Goal: Task Accomplishment & Management: Manage account settings

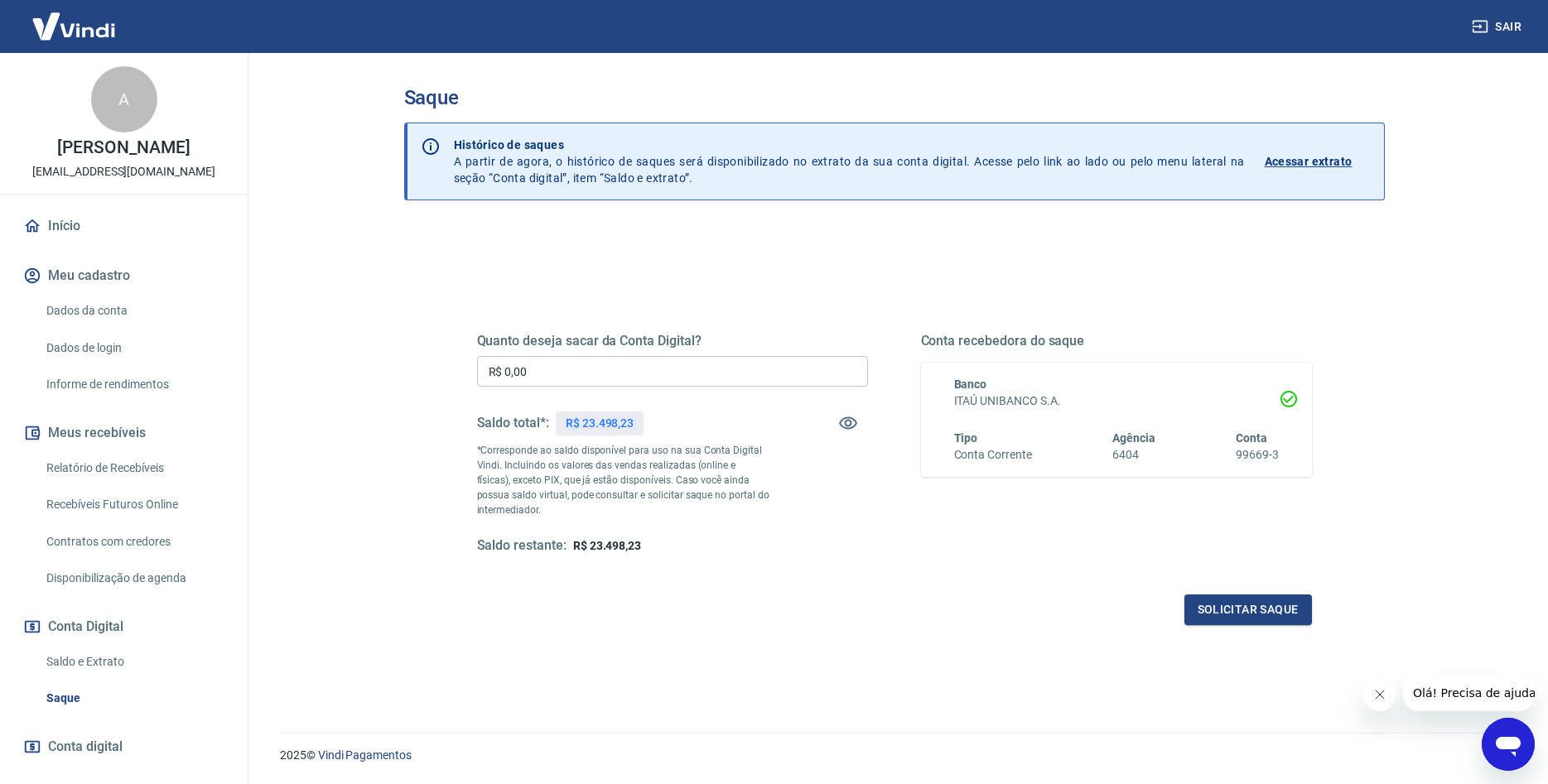
click at [118, 460] on link "Relatório de Recebíveis" at bounding box center [134, 468] width 188 height 34
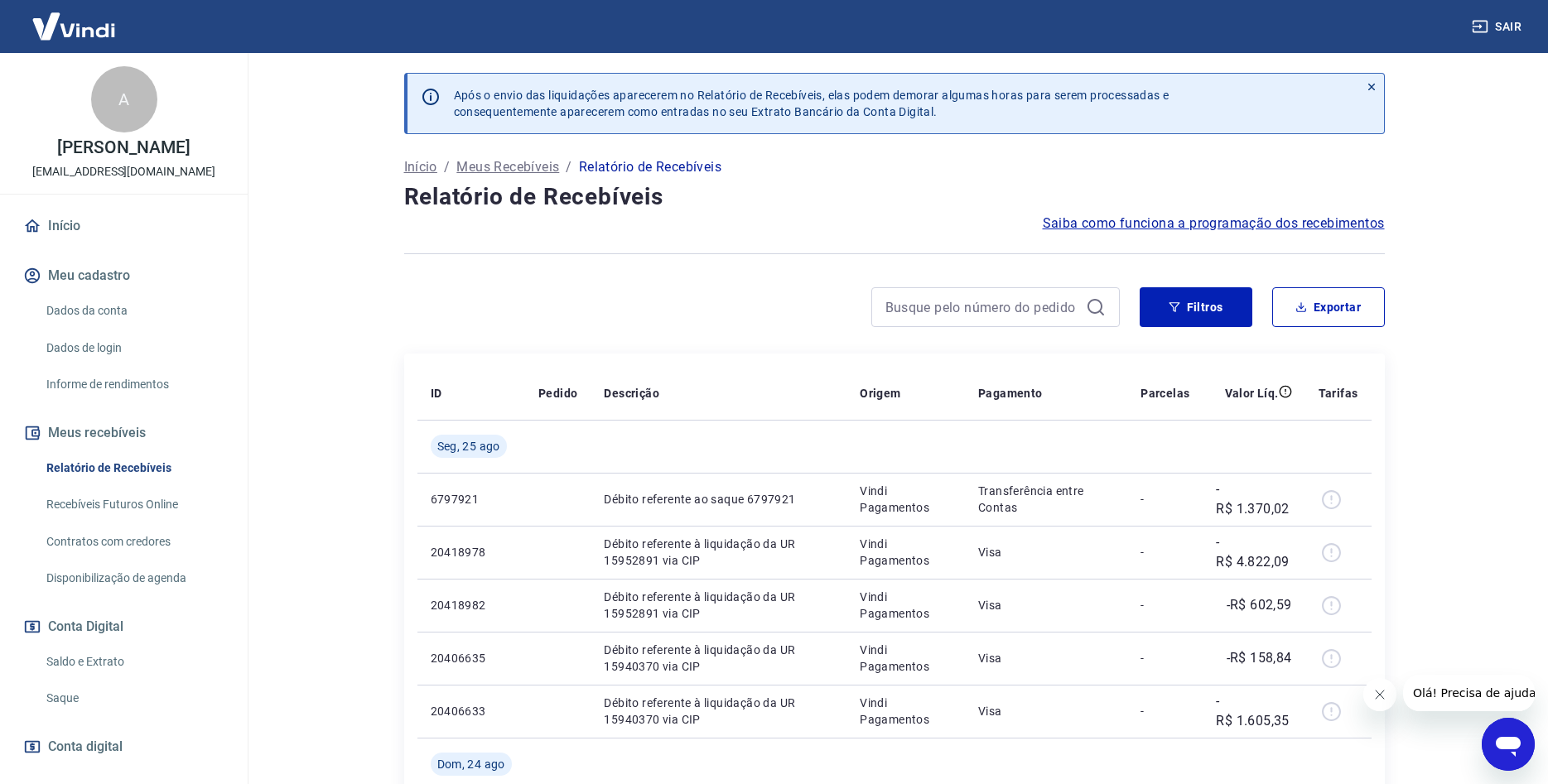
click at [97, 661] on link "Saldo e Extrato" at bounding box center [134, 662] width 188 height 34
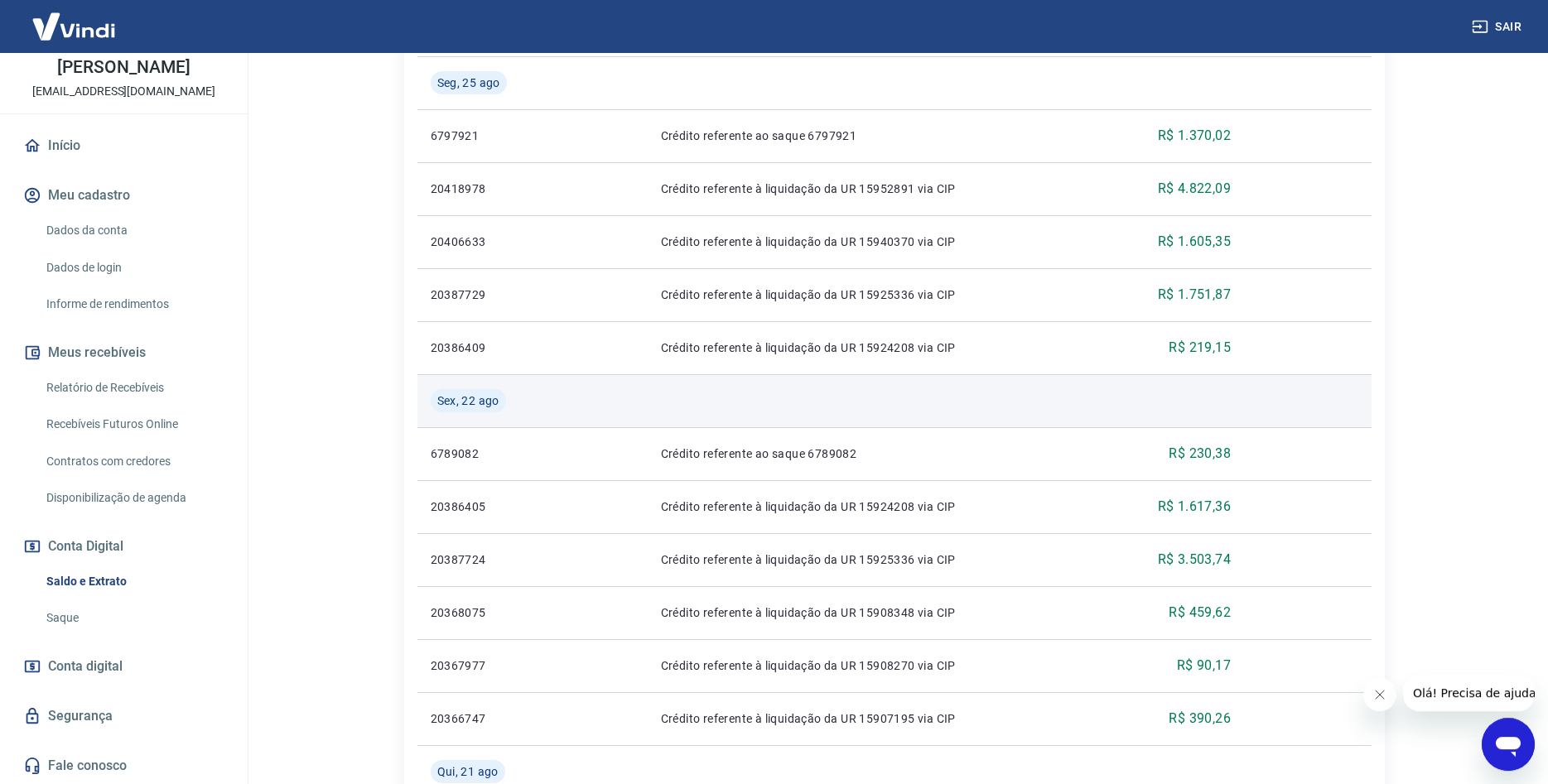
scroll to position [760, 0]
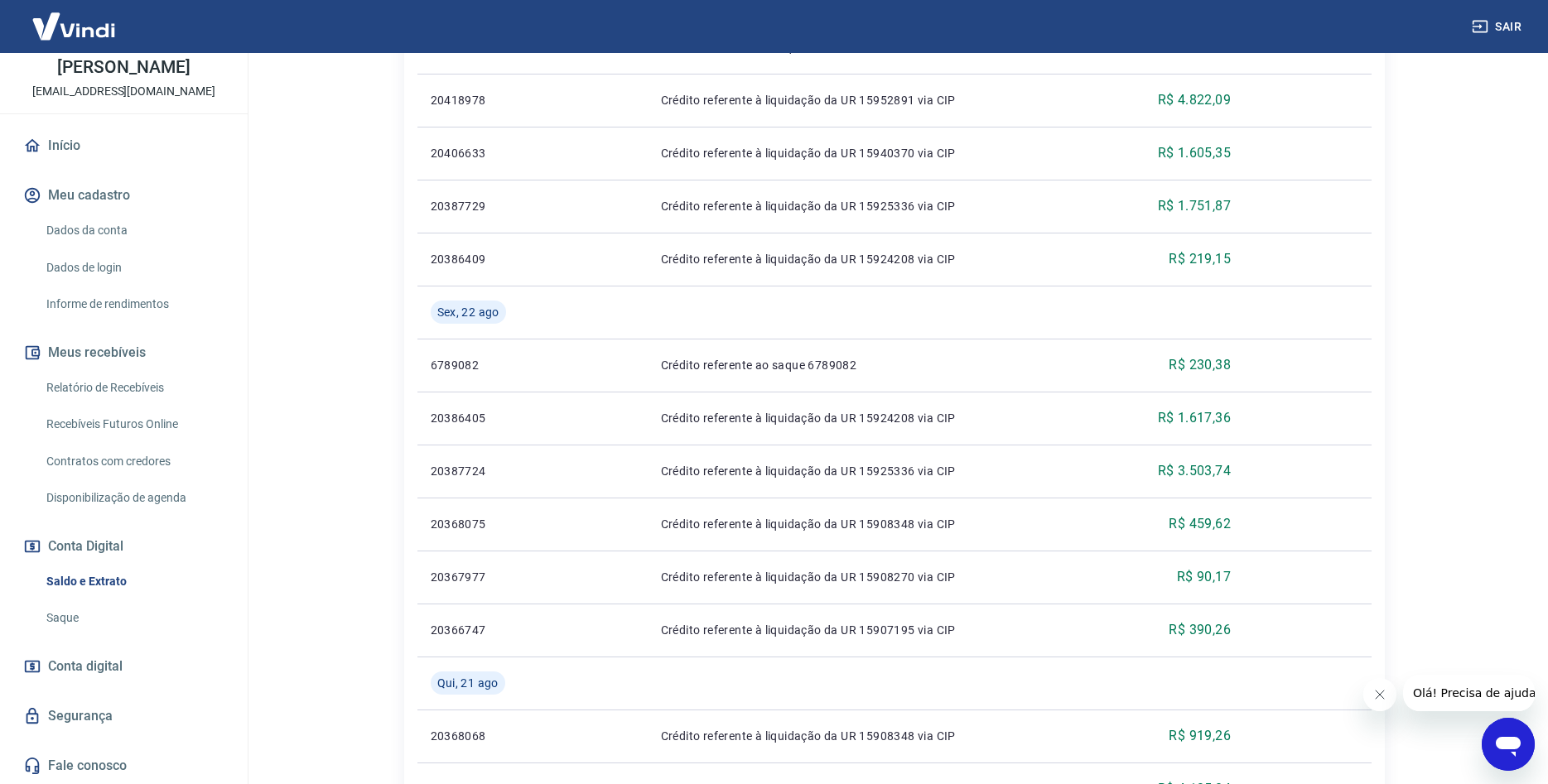
click at [60, 616] on link "Saque" at bounding box center [134, 618] width 188 height 34
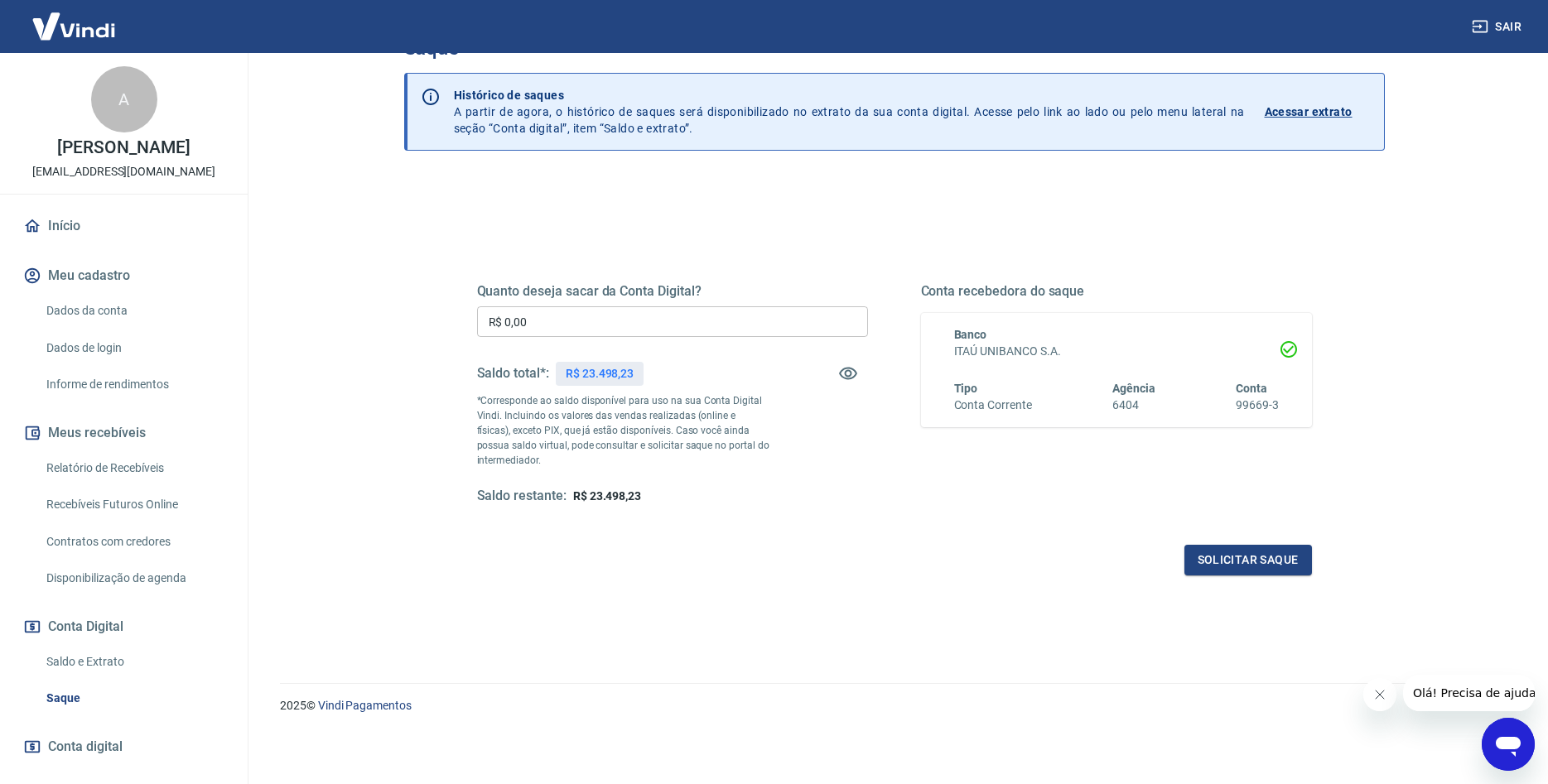
click at [1339, 106] on p "Acessar extrato" at bounding box center [1308, 112] width 88 height 16
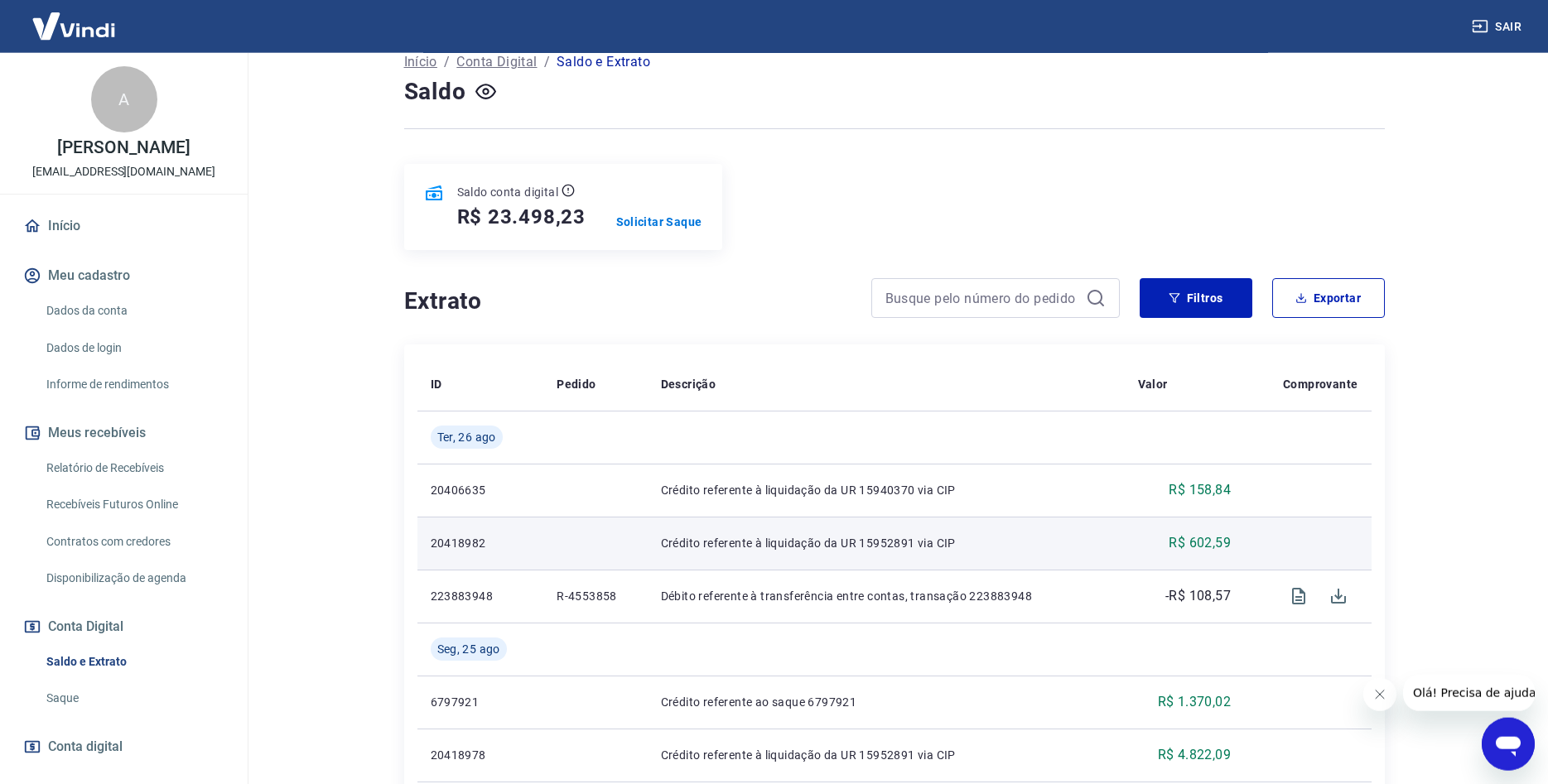
scroll to position [84, 0]
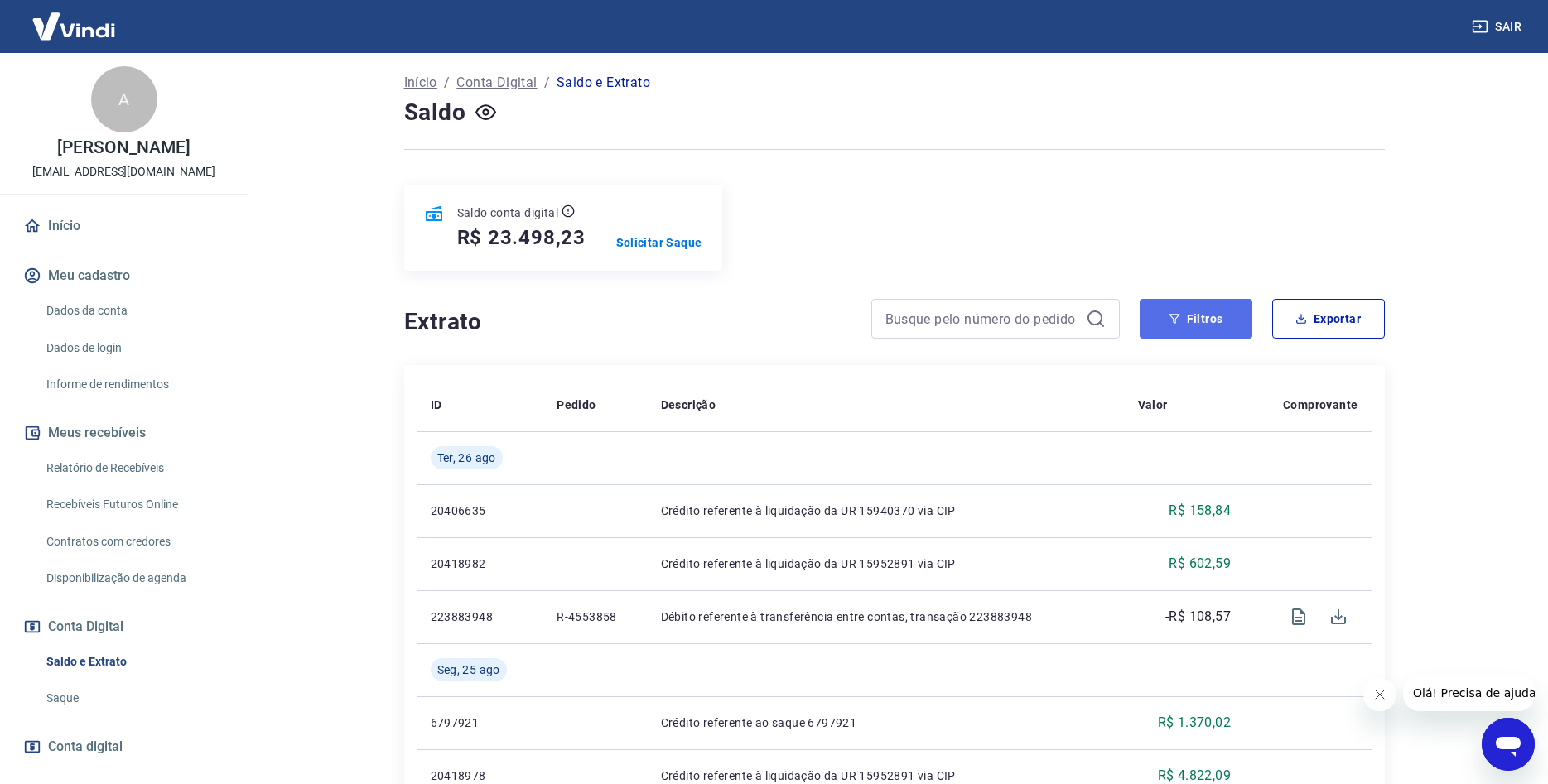
click at [1193, 299] on button "Filtros" at bounding box center [1195, 318] width 112 height 40
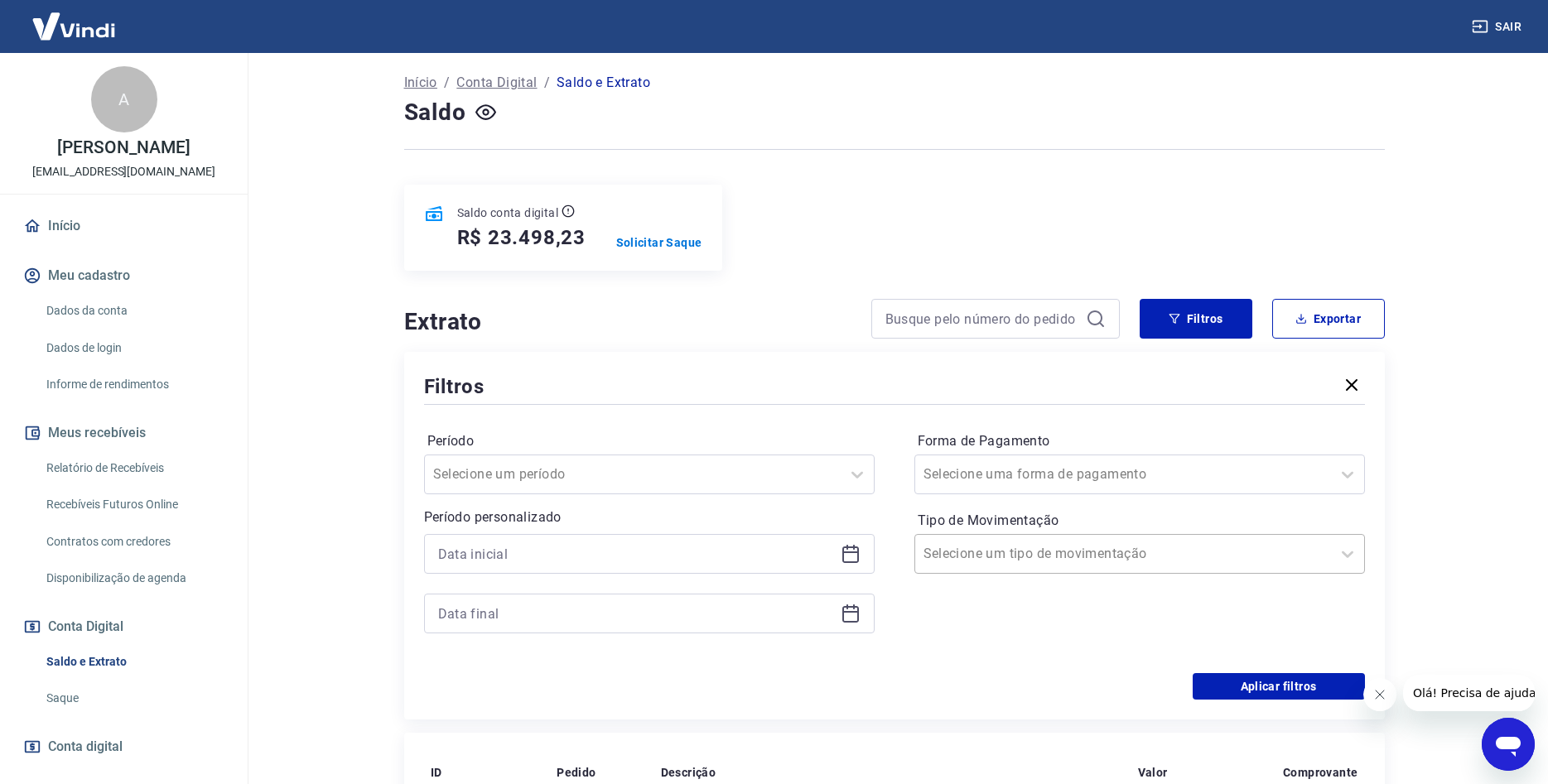
click at [1015, 544] on input "Tipo de Movimentação" at bounding box center [1006, 553] width 167 height 20
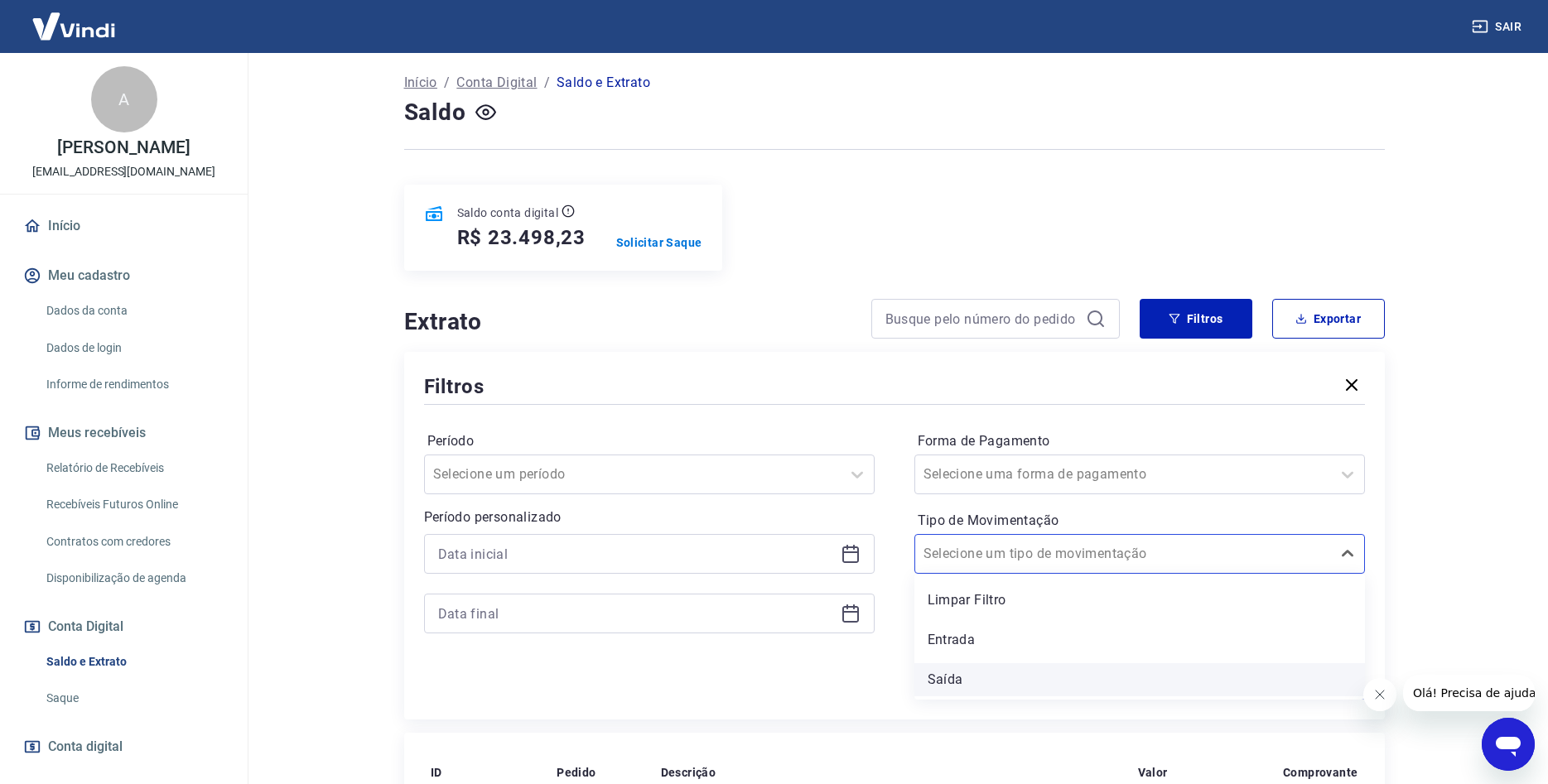
click at [948, 663] on div "Saída" at bounding box center [1139, 679] width 450 height 33
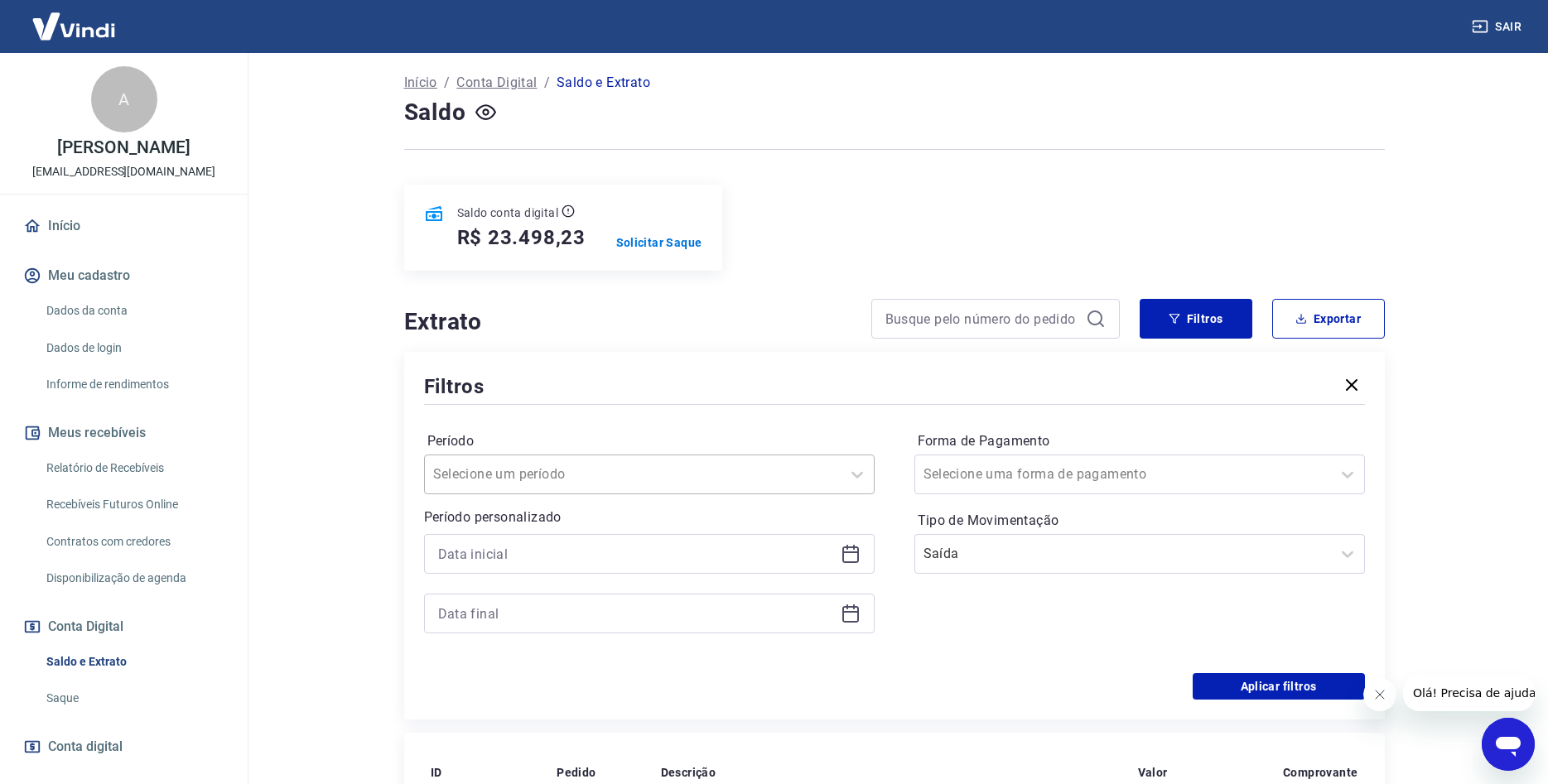
click at [592, 465] on input "Período" at bounding box center [517, 474] width 167 height 20
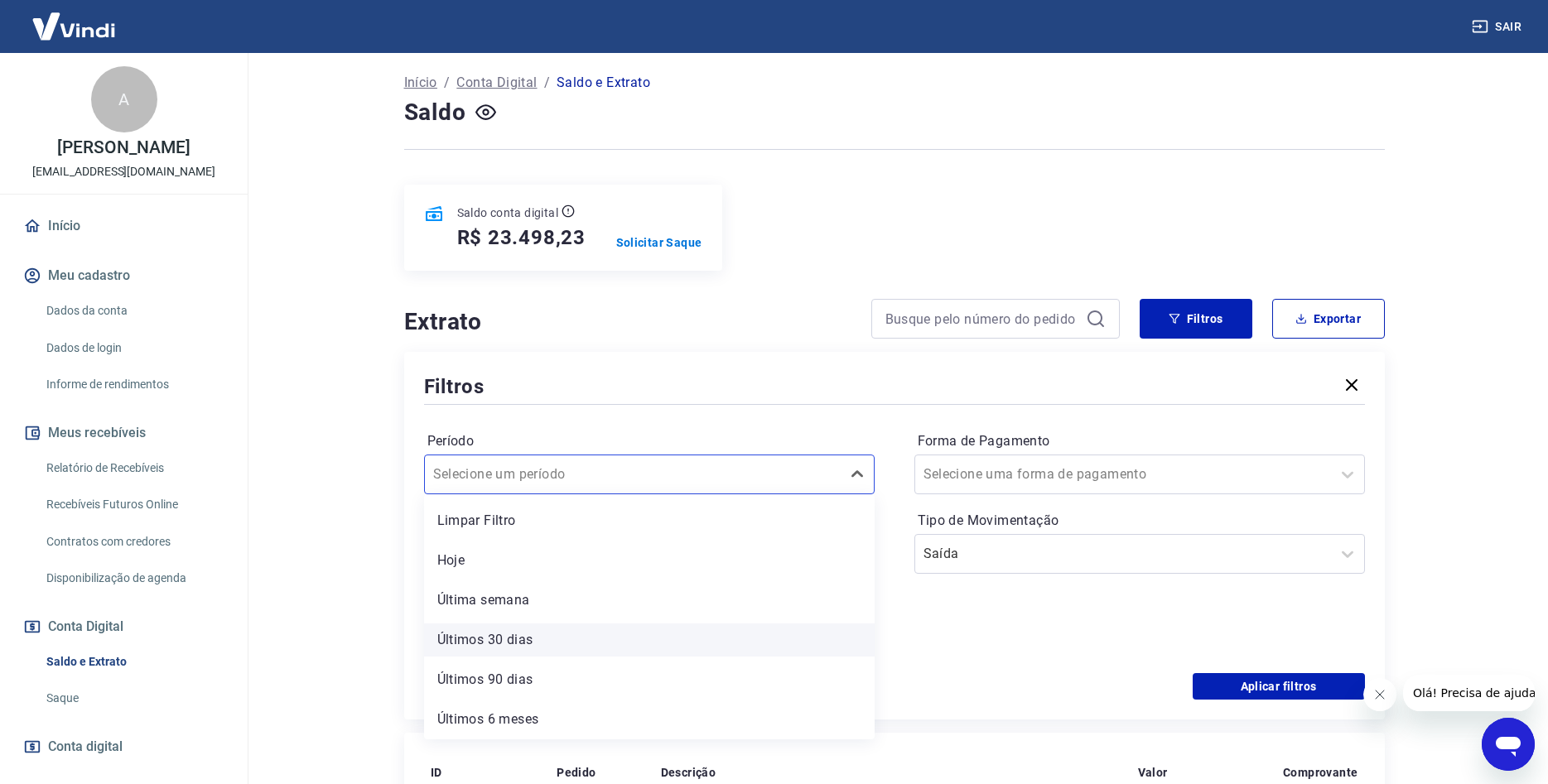
click at [512, 623] on div "Últimos 30 dias" at bounding box center [649, 639] width 450 height 33
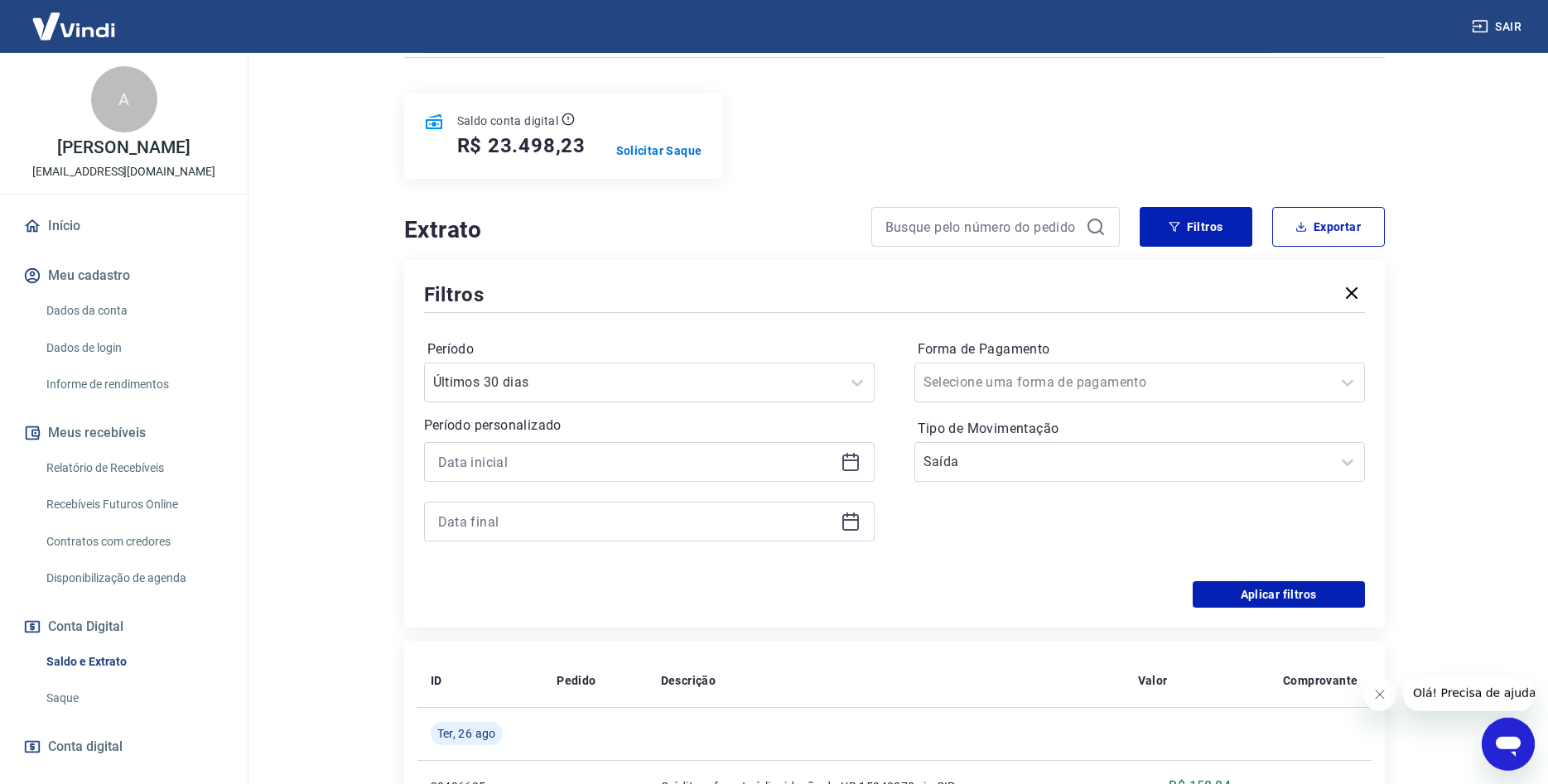
scroll to position [254, 0]
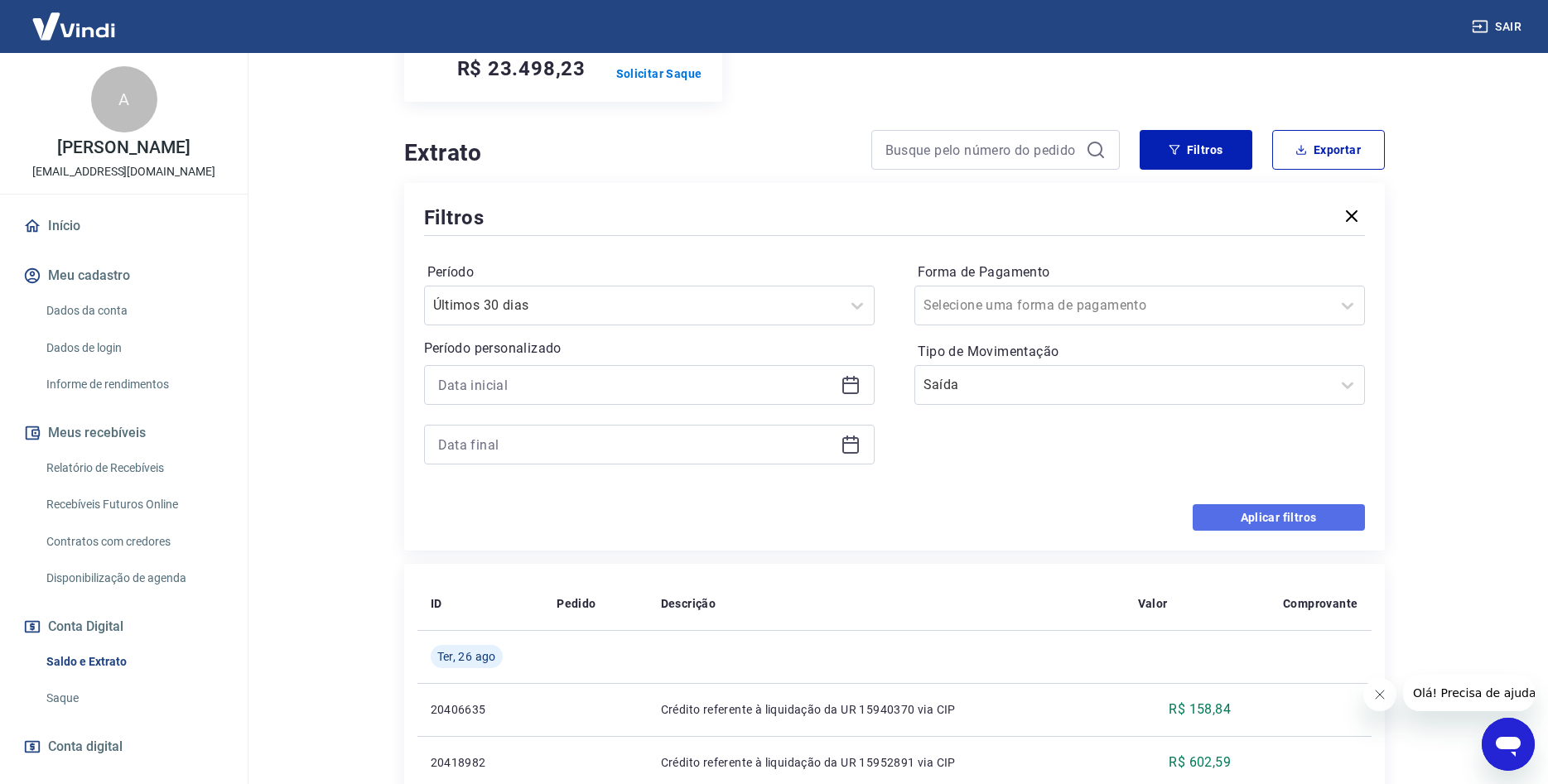
click at [1287, 504] on button "Aplicar filtros" at bounding box center [1278, 517] width 172 height 26
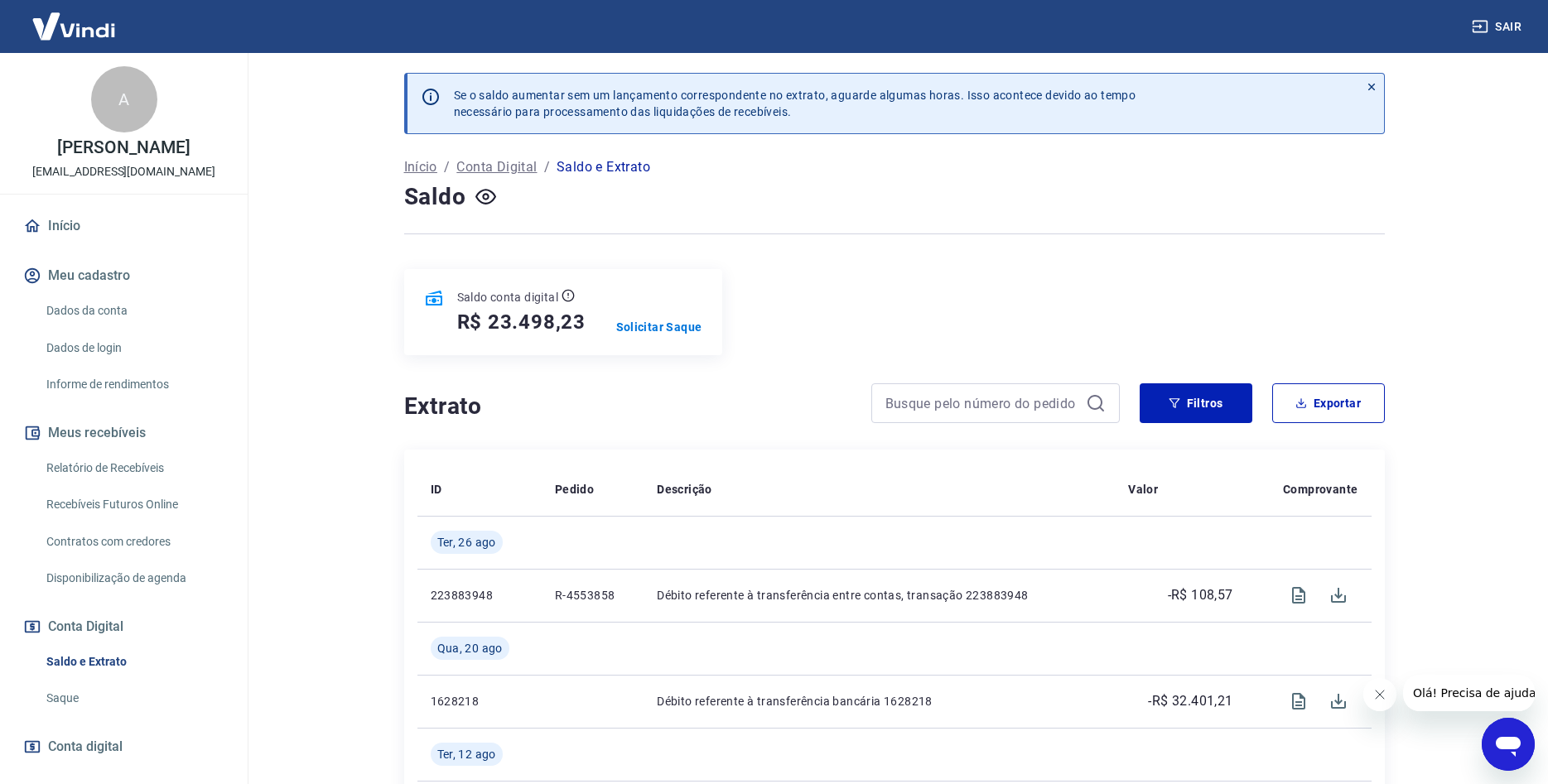
scroll to position [284, 0]
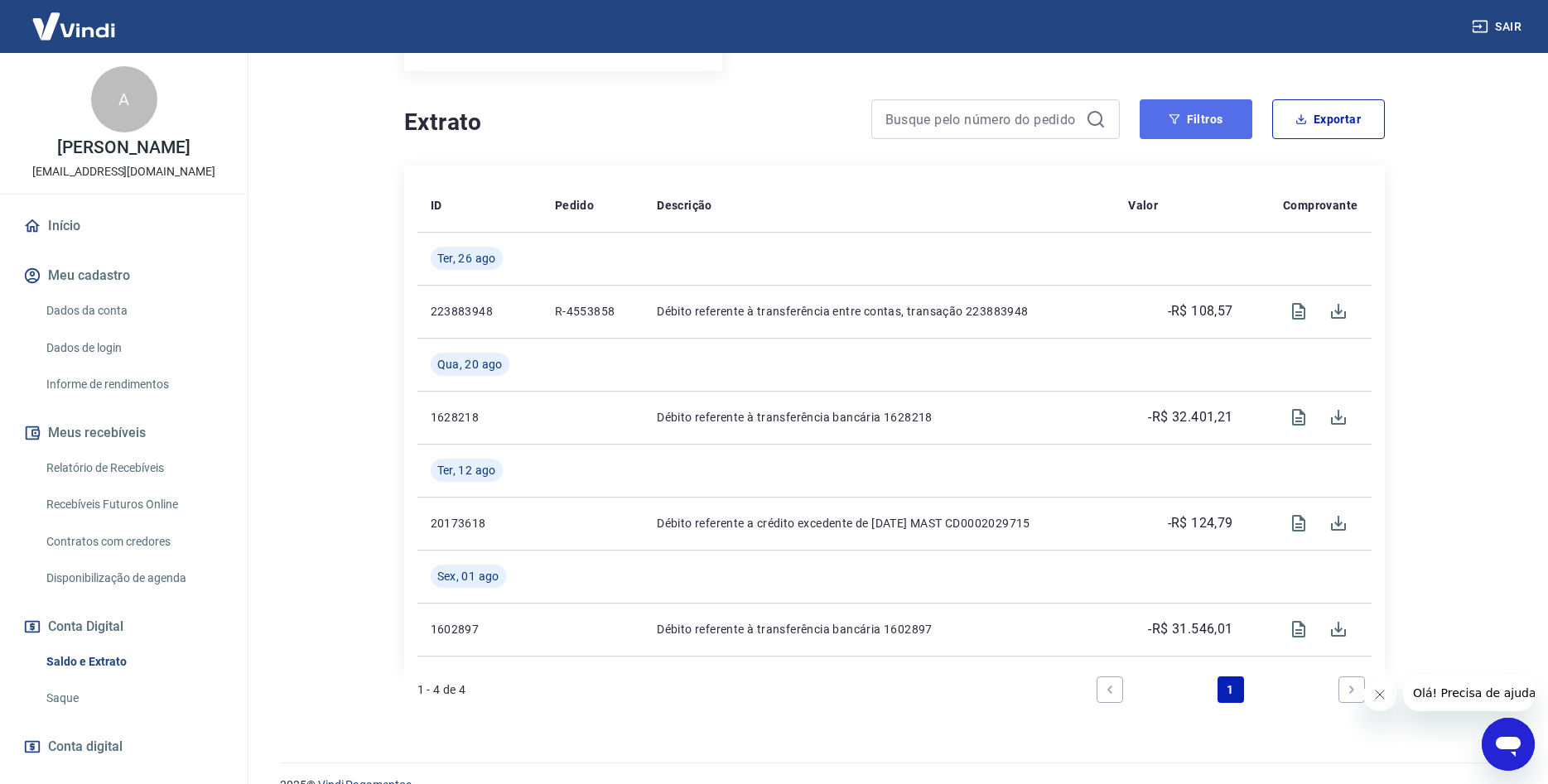
click at [1197, 100] on button "Filtros" at bounding box center [1195, 119] width 112 height 40
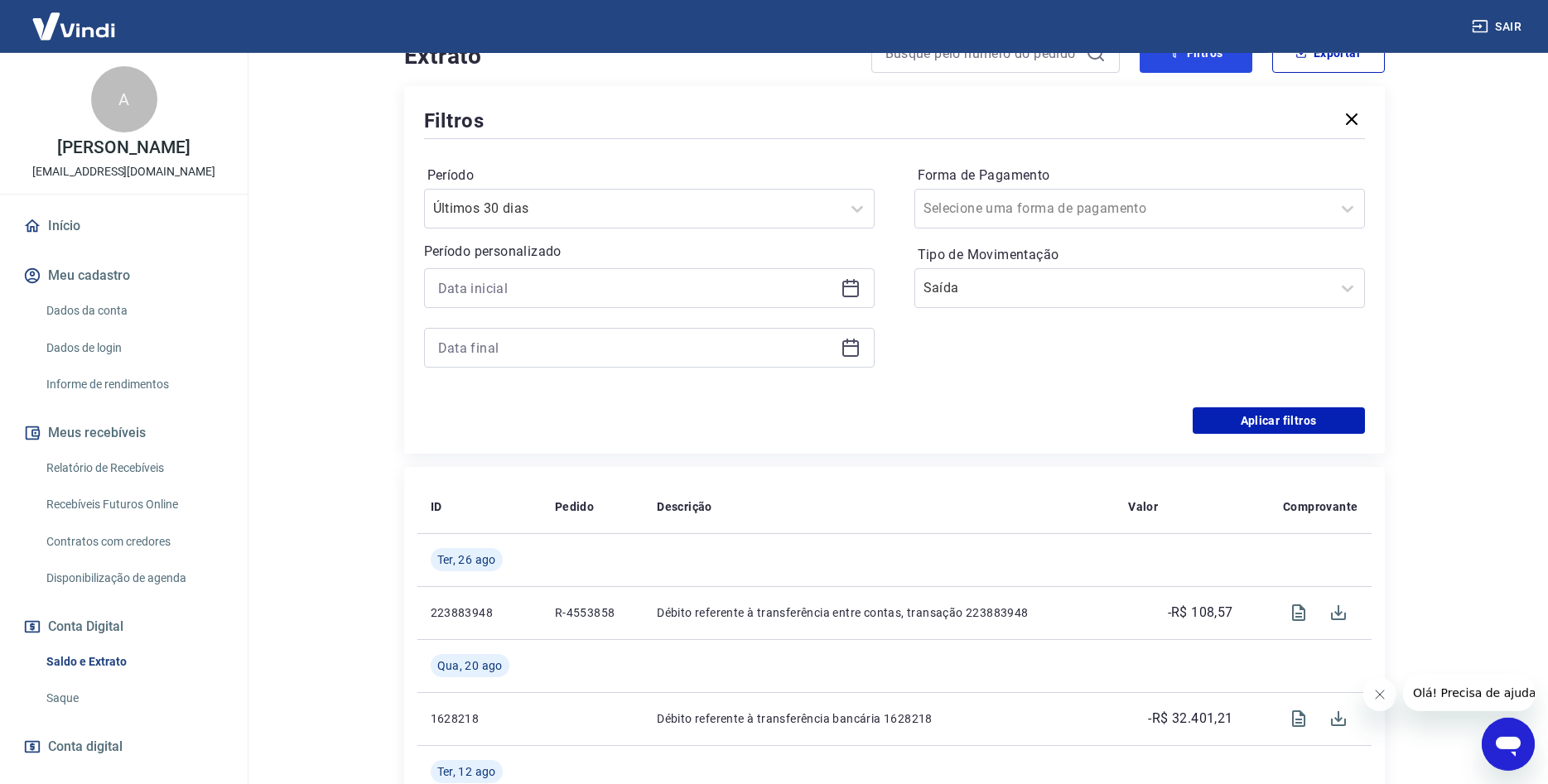
scroll to position [199, 0]
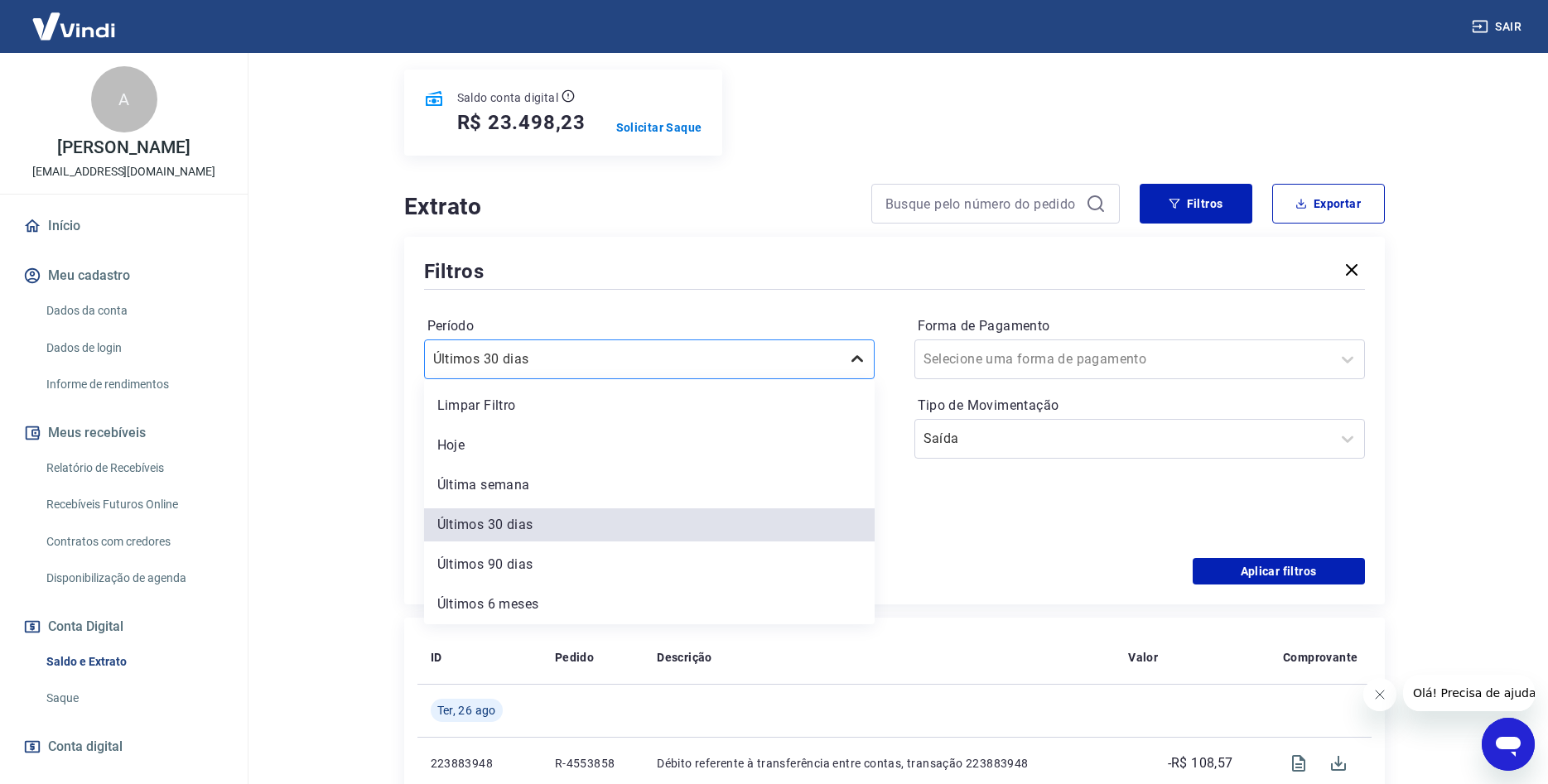
click at [859, 349] on icon at bounding box center [857, 358] width 20 height 20
click at [508, 548] on div "Últimos 90 dias" at bounding box center [649, 564] width 450 height 33
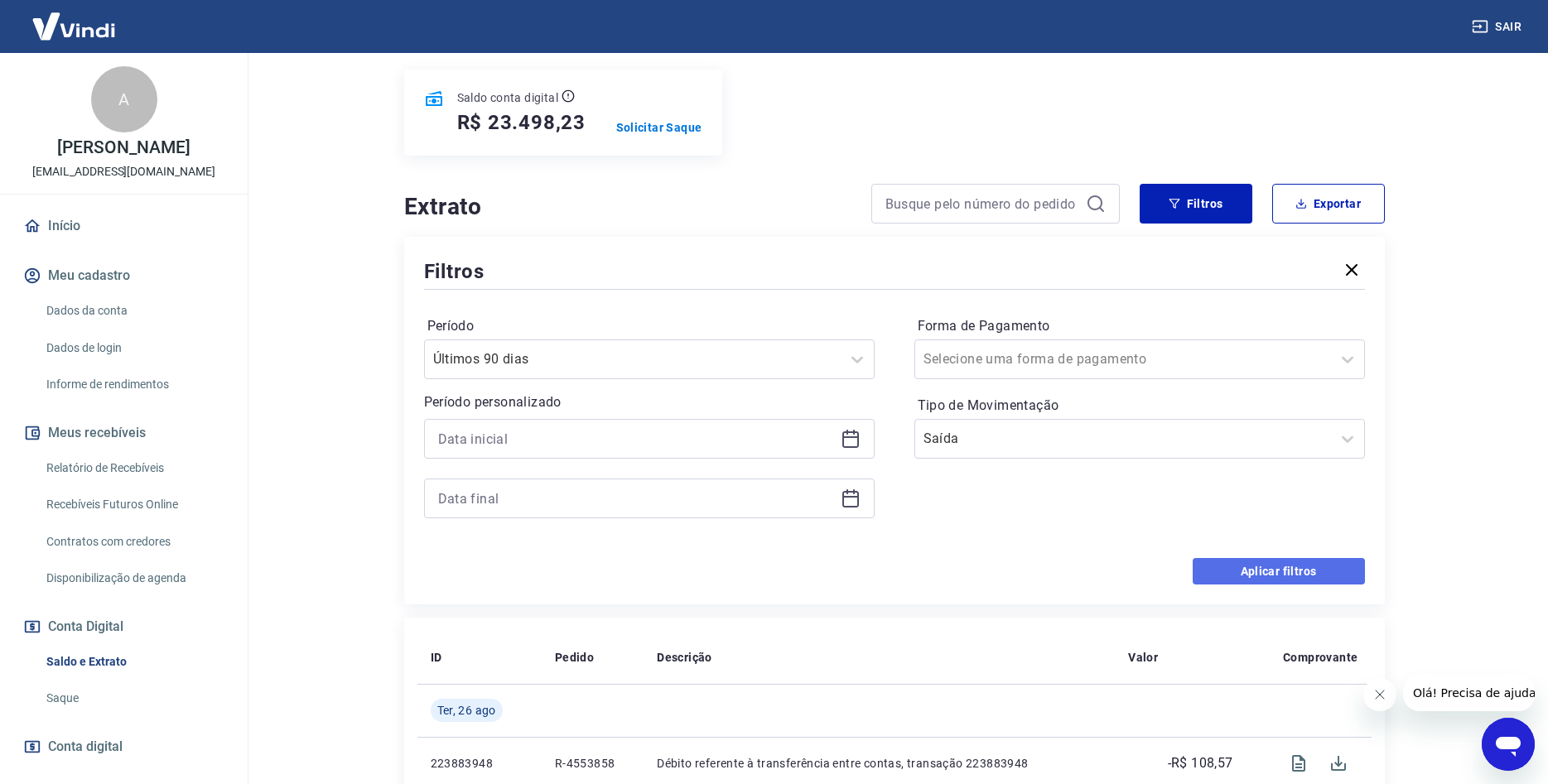
click at [1331, 558] on button "Aplicar filtros" at bounding box center [1278, 570] width 172 height 26
